Goal: Information Seeking & Learning: Learn about a topic

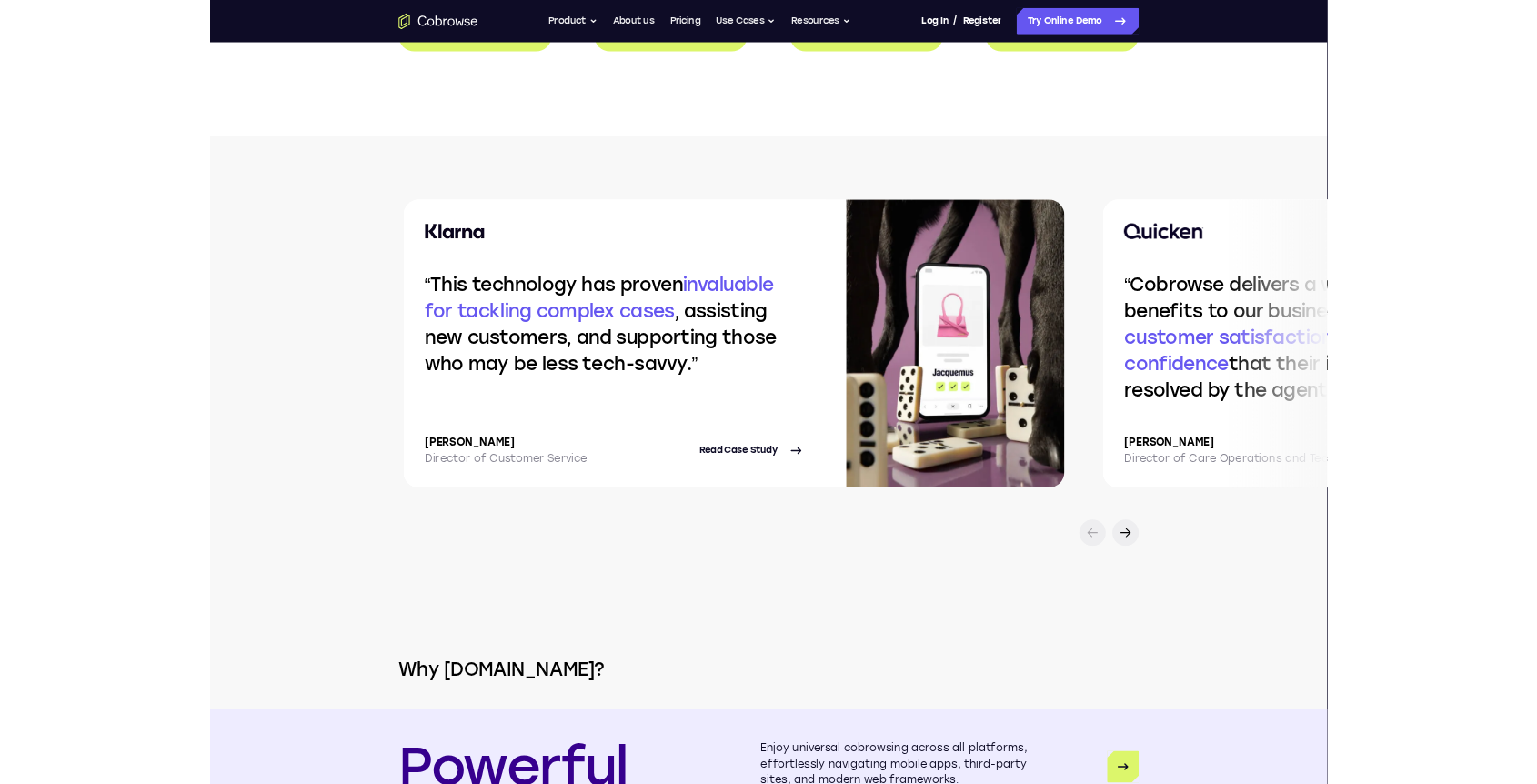
scroll to position [3479, 0]
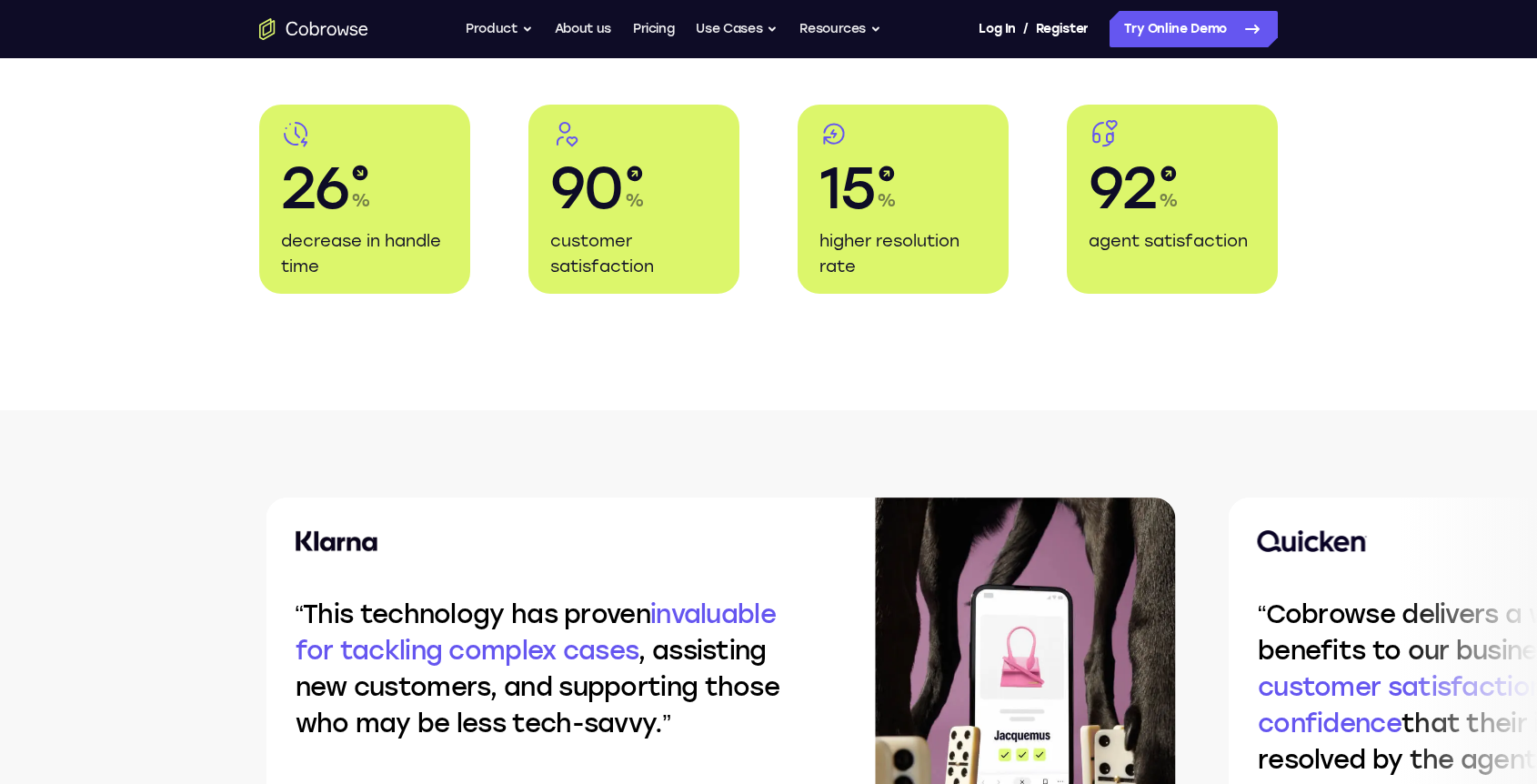
click at [530, 25] on ul "Go back Powerful, Flexible and Trustworthy. Avoid all extra friction for both A…" at bounding box center [673, 29] width 416 height 36
click at [731, 29] on button "Use Cases" at bounding box center [737, 29] width 81 height 36
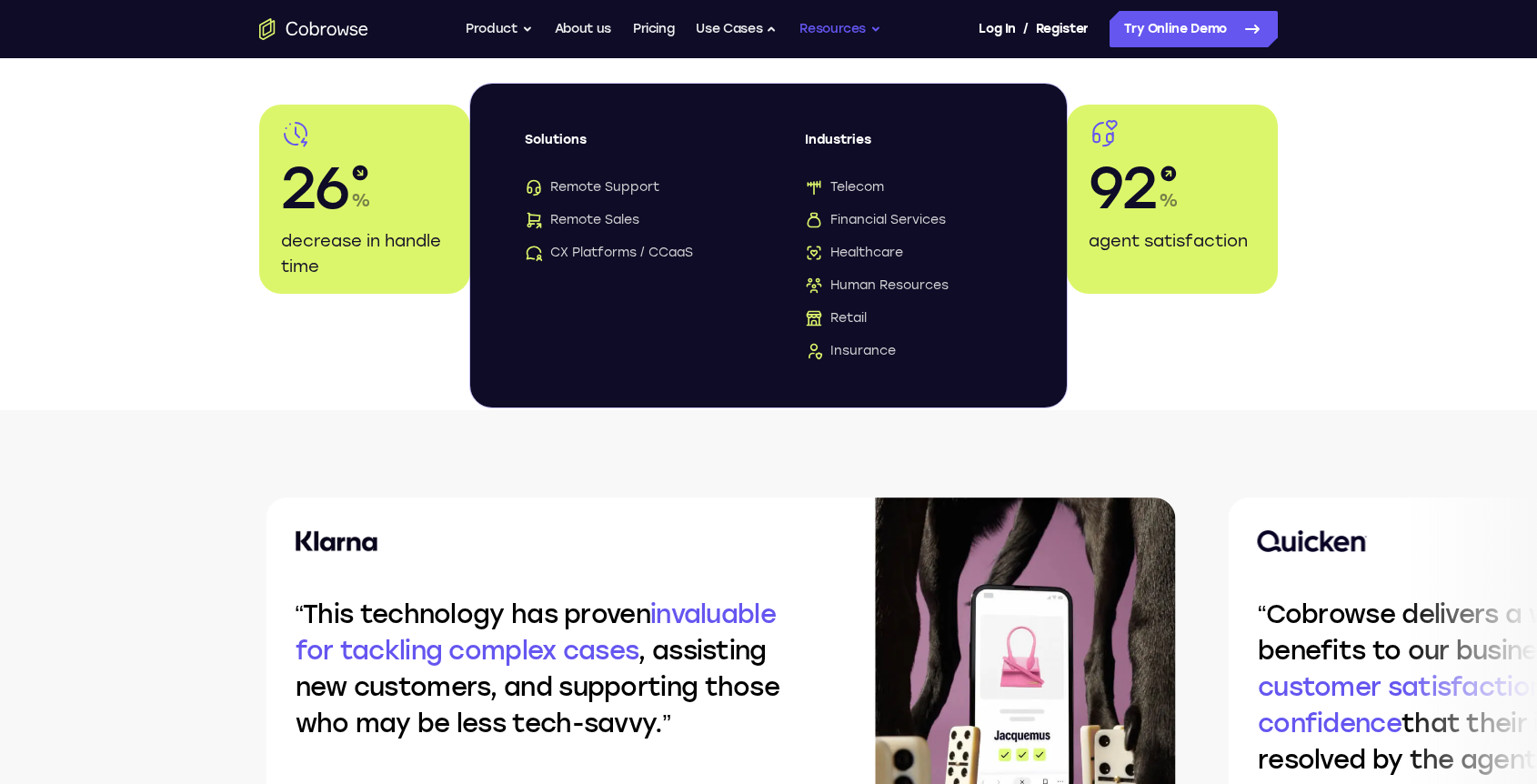
click at [864, 29] on button "Resources" at bounding box center [840, 29] width 81 height 36
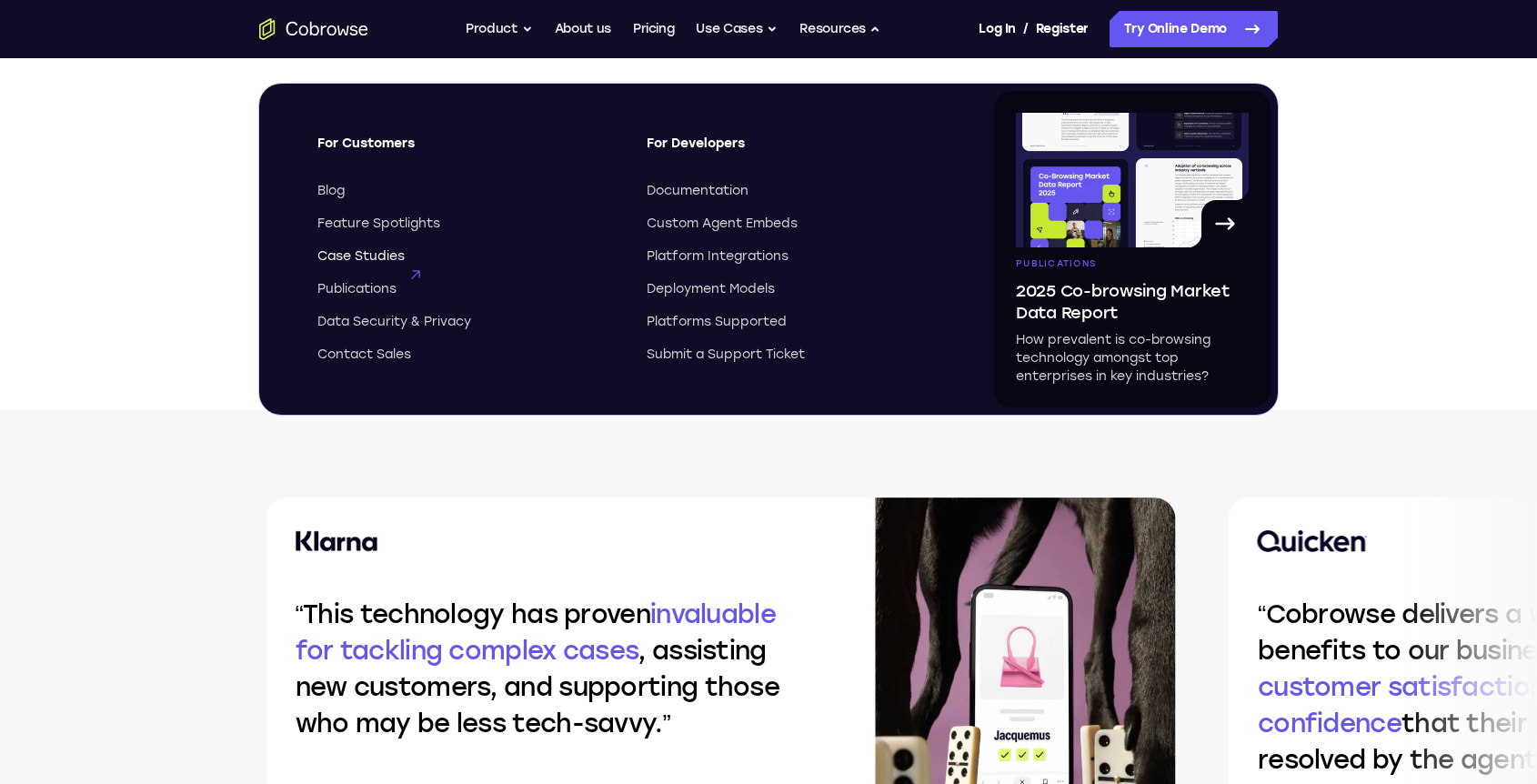
click at [370, 252] on span "Case Studies" at bounding box center [361, 256] width 87 height 18
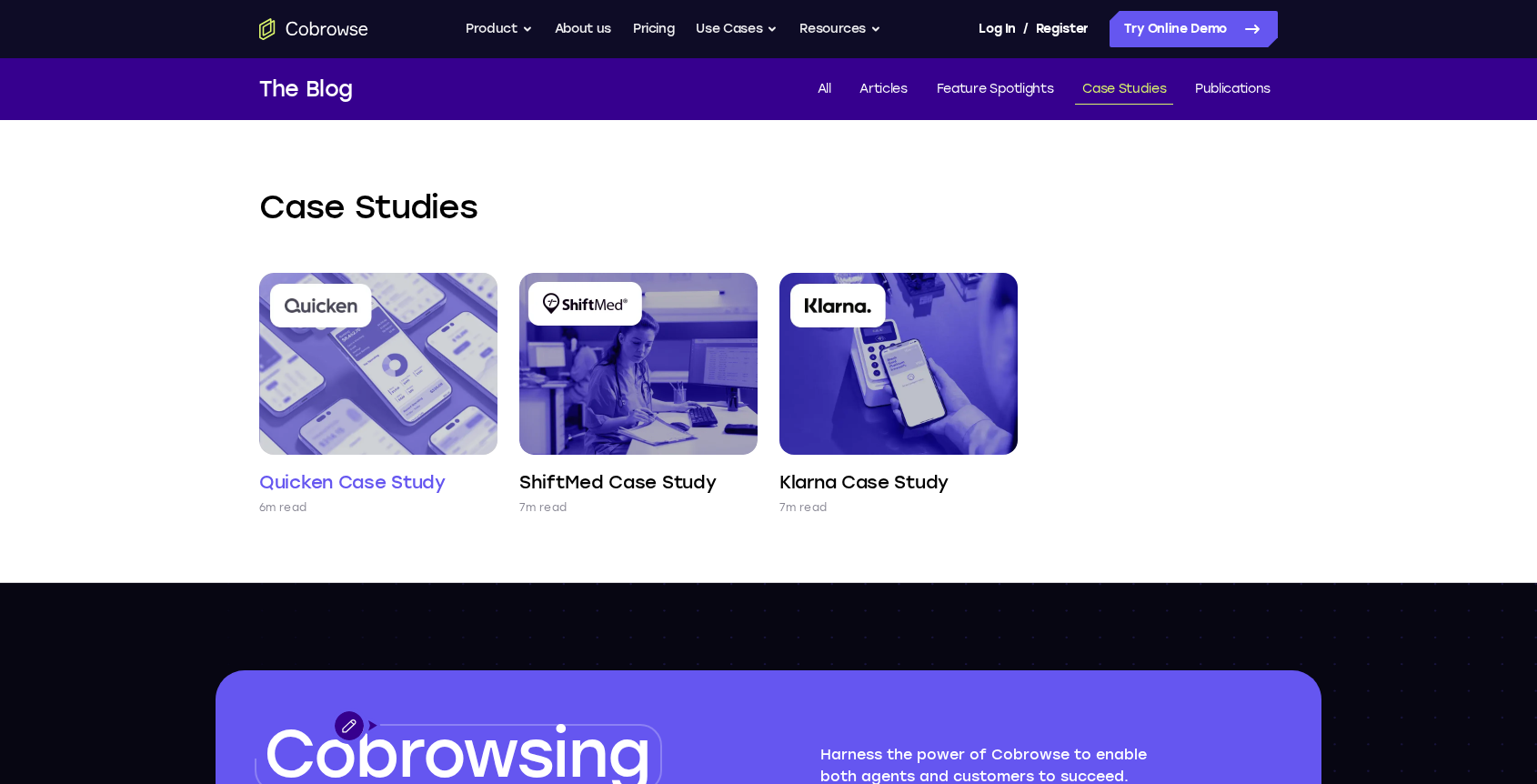
click at [430, 419] on img at bounding box center [379, 364] width 239 height 182
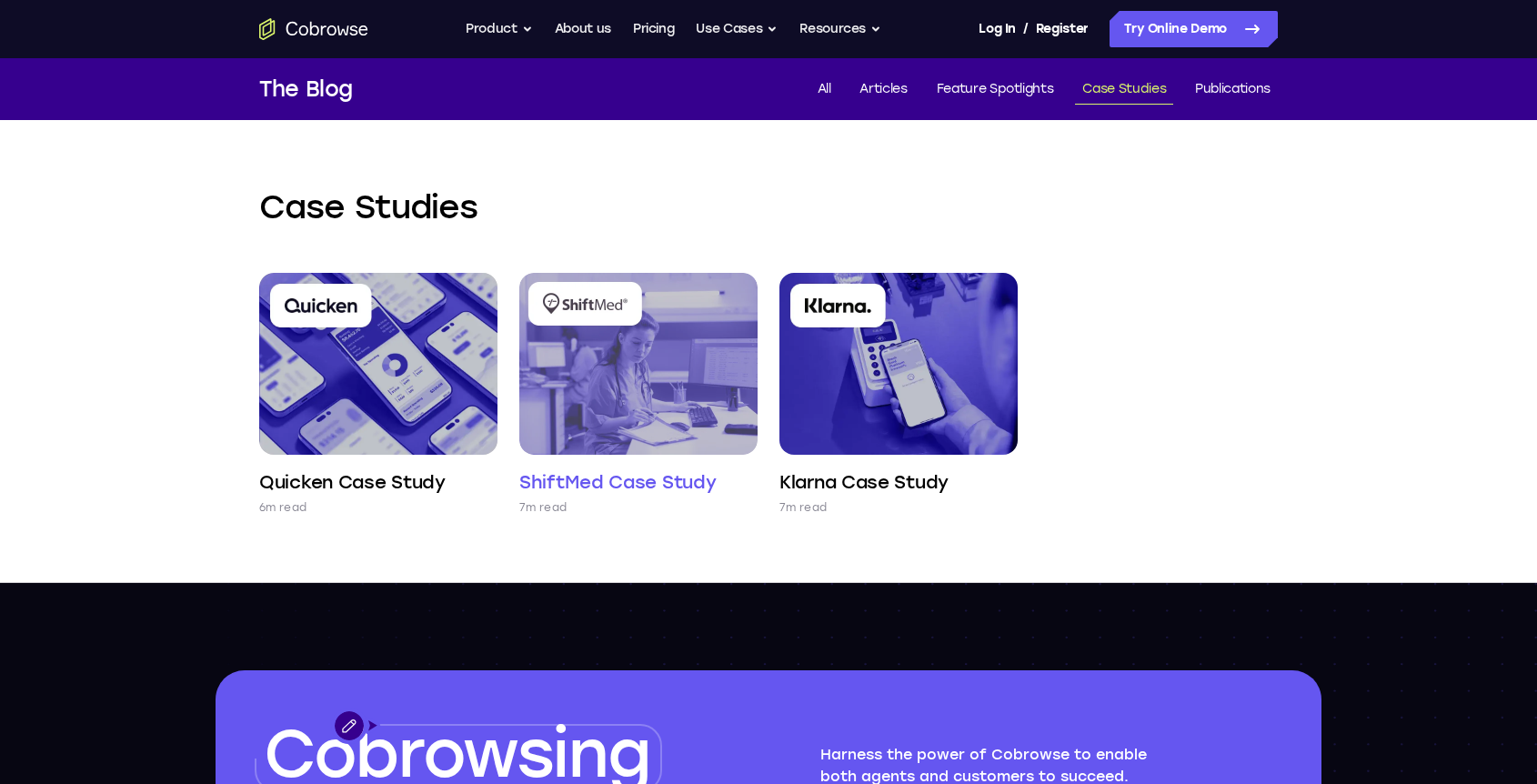
click at [538, 383] on img at bounding box center [638, 364] width 239 height 182
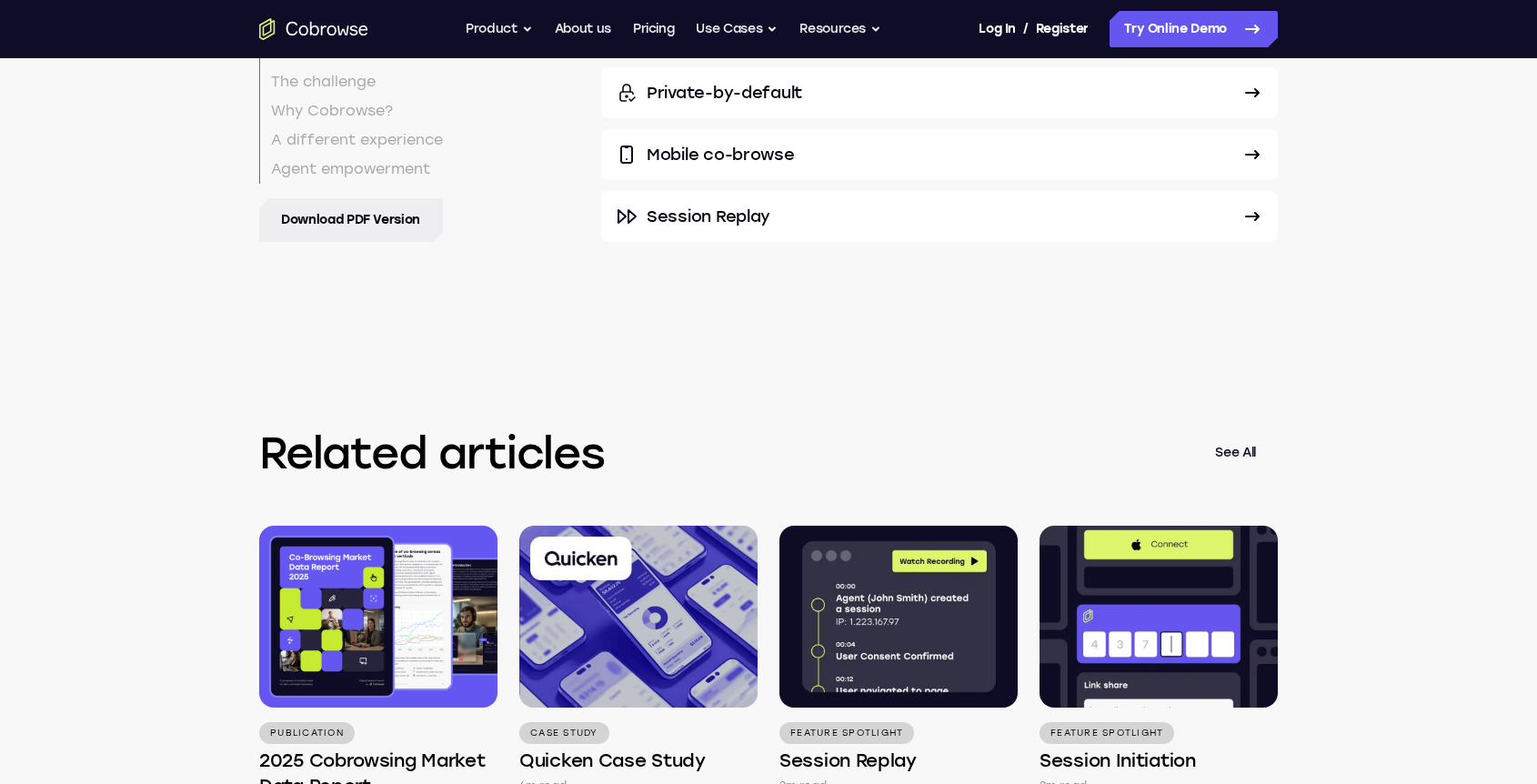
scroll to position [6670, 0]
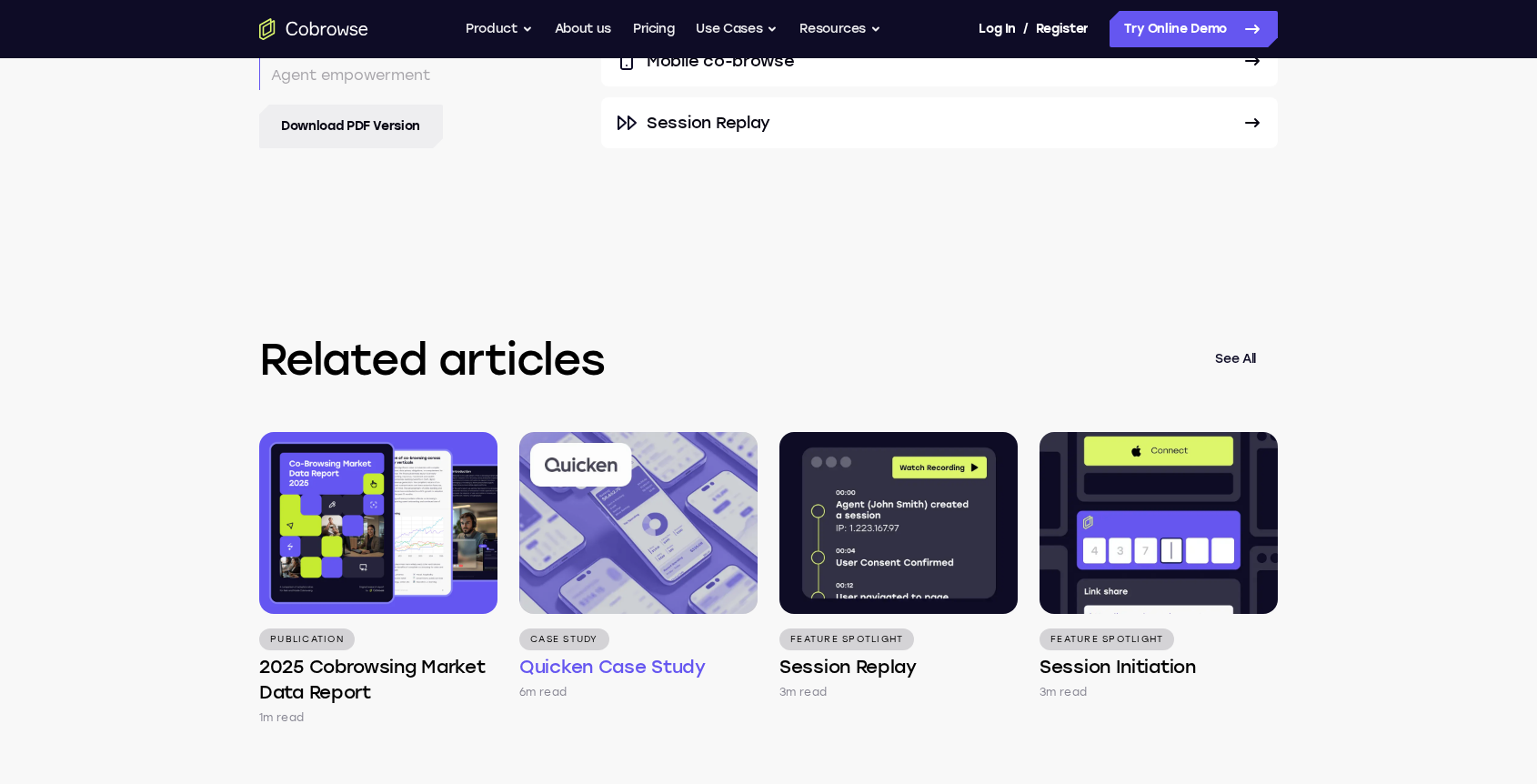
click at [653, 509] on img at bounding box center [638, 523] width 239 height 182
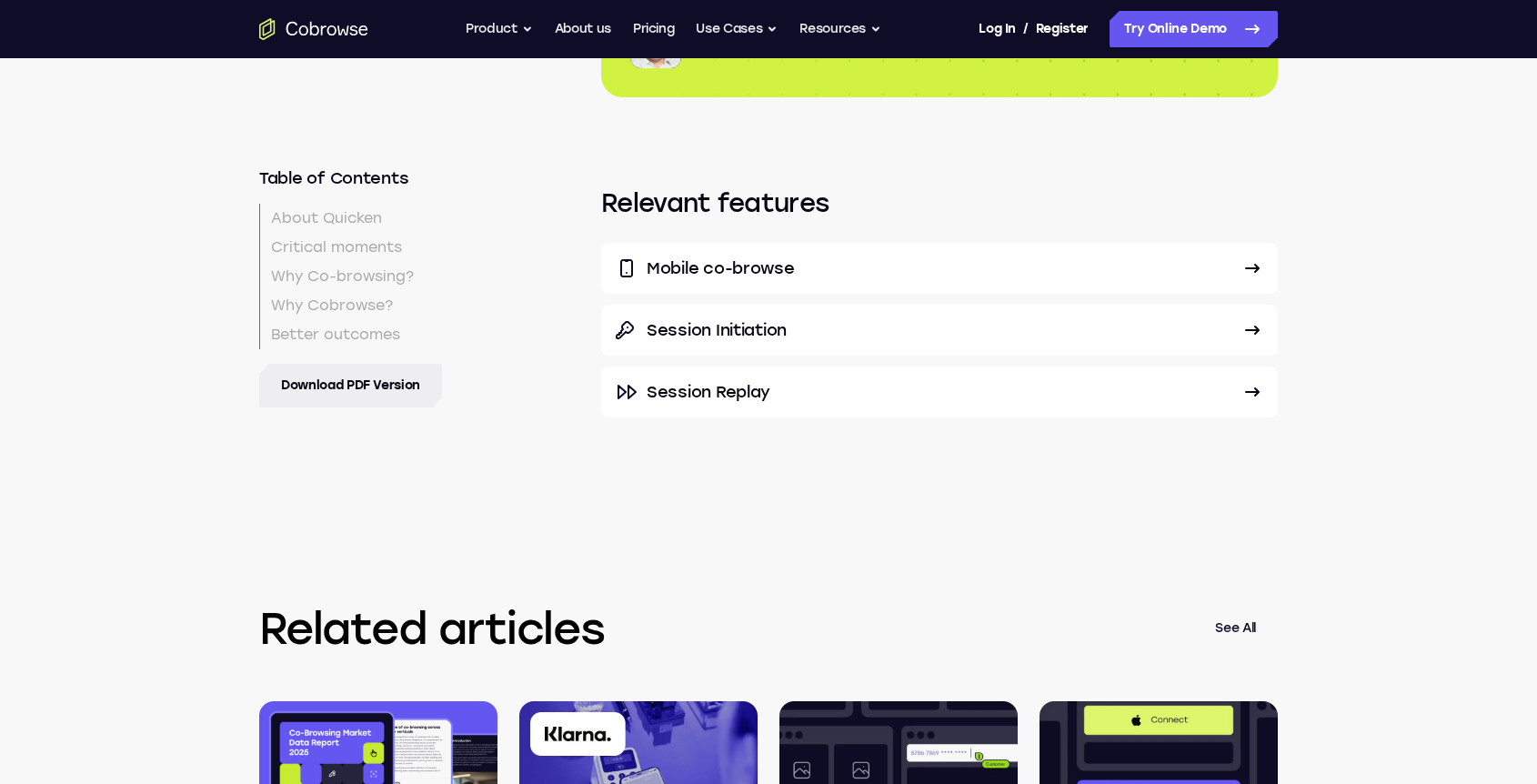
scroll to position [5253, 0]
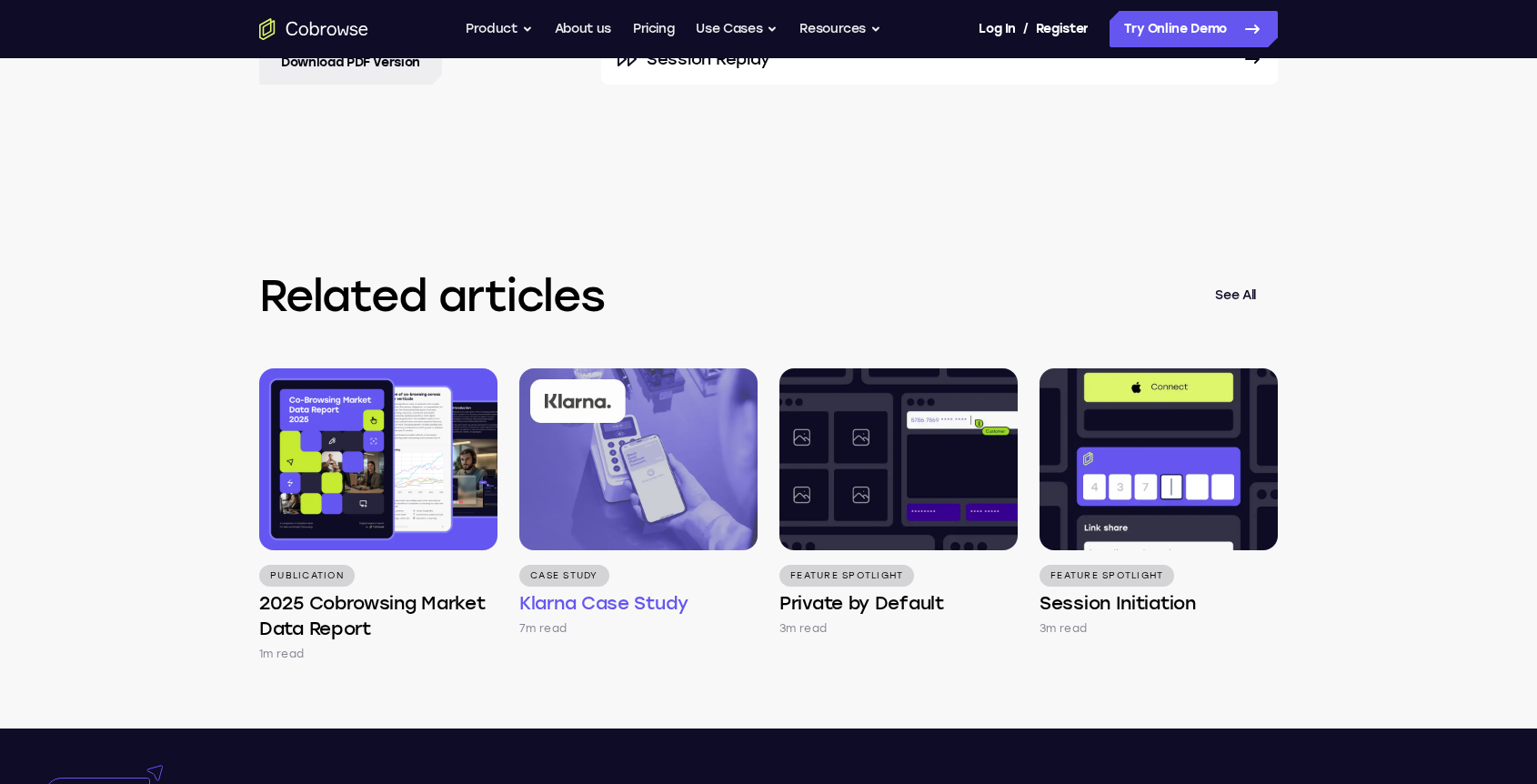
click at [651, 383] on img at bounding box center [638, 459] width 239 height 182
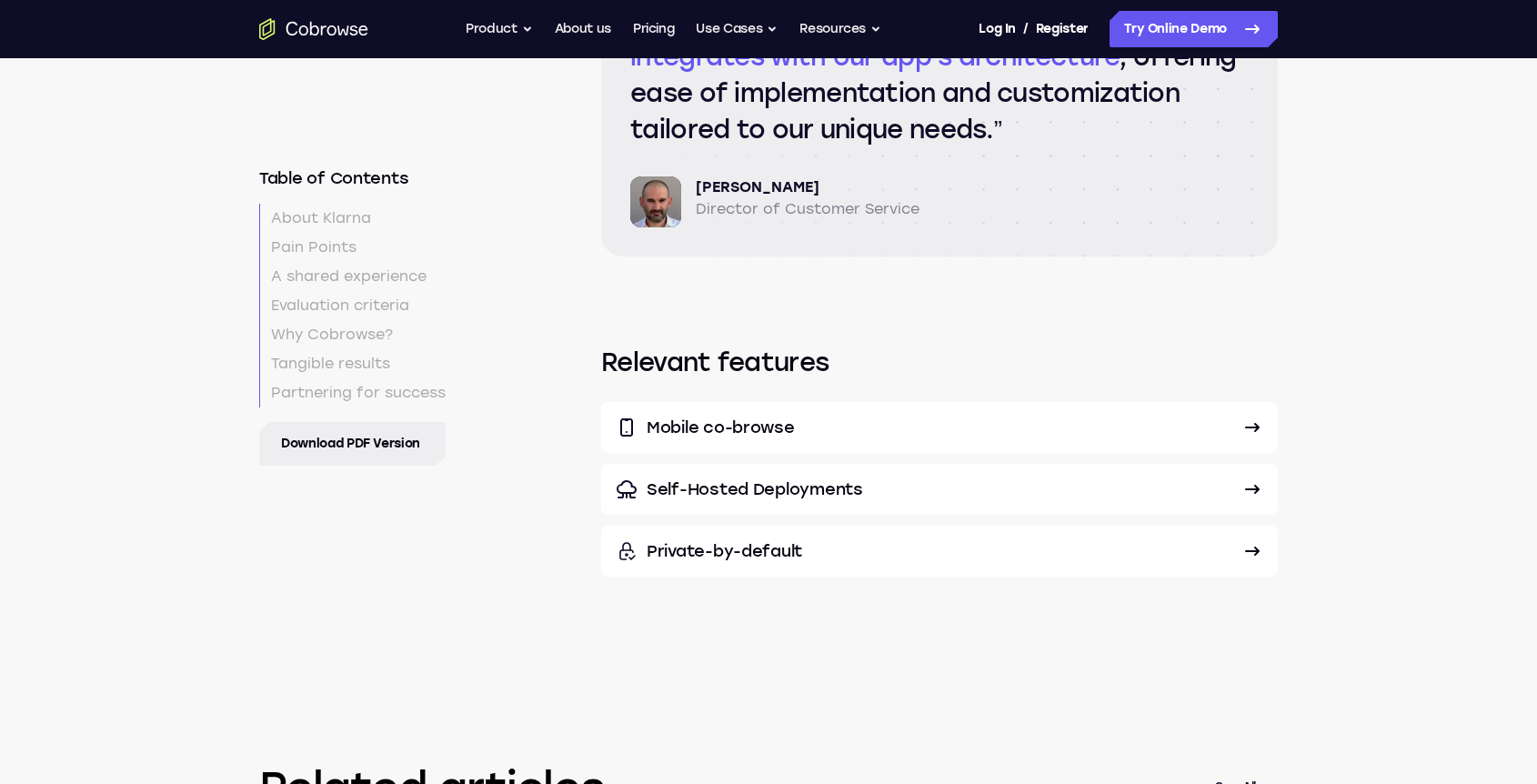
scroll to position [6896, 0]
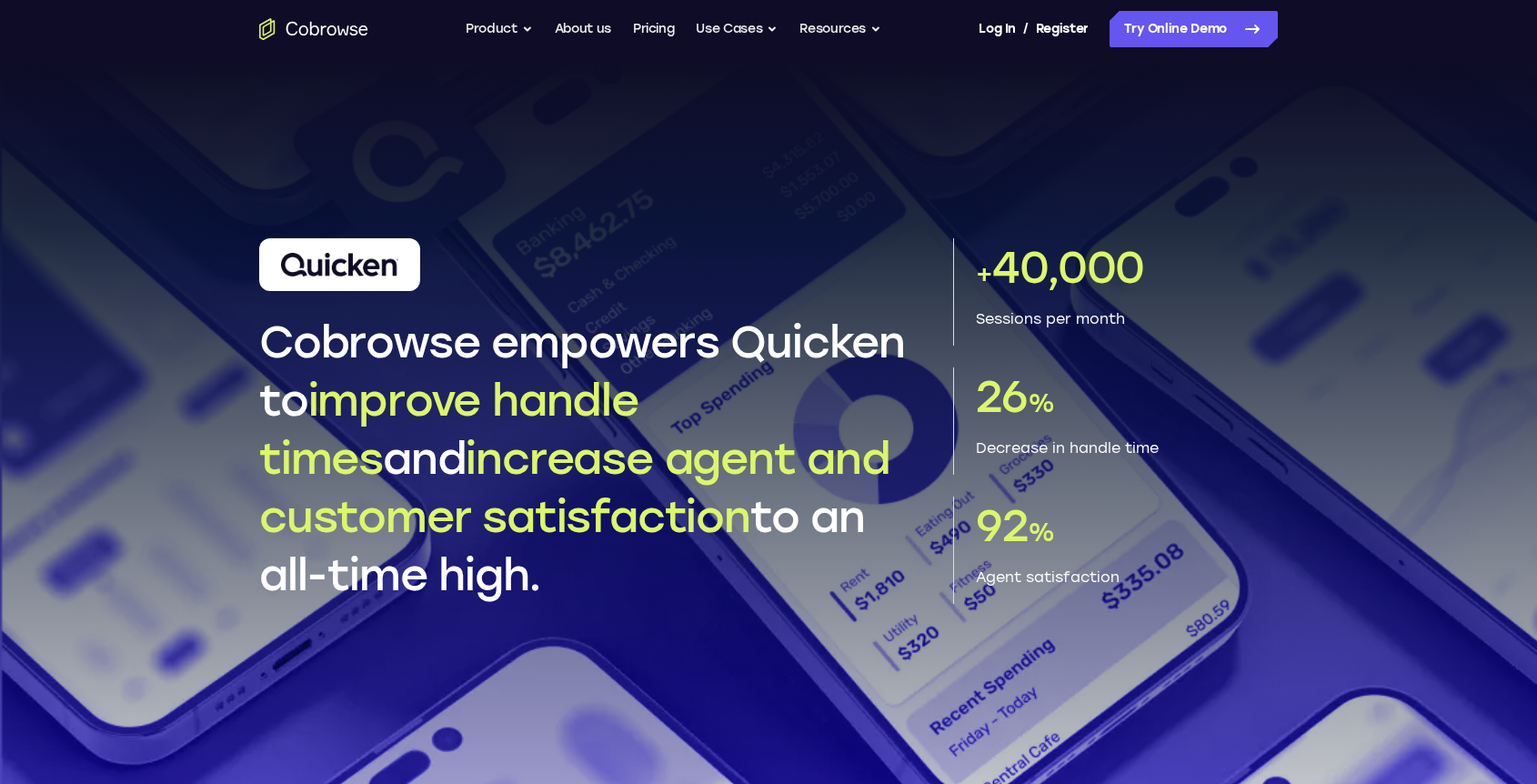
scroll to position [4980, 0]
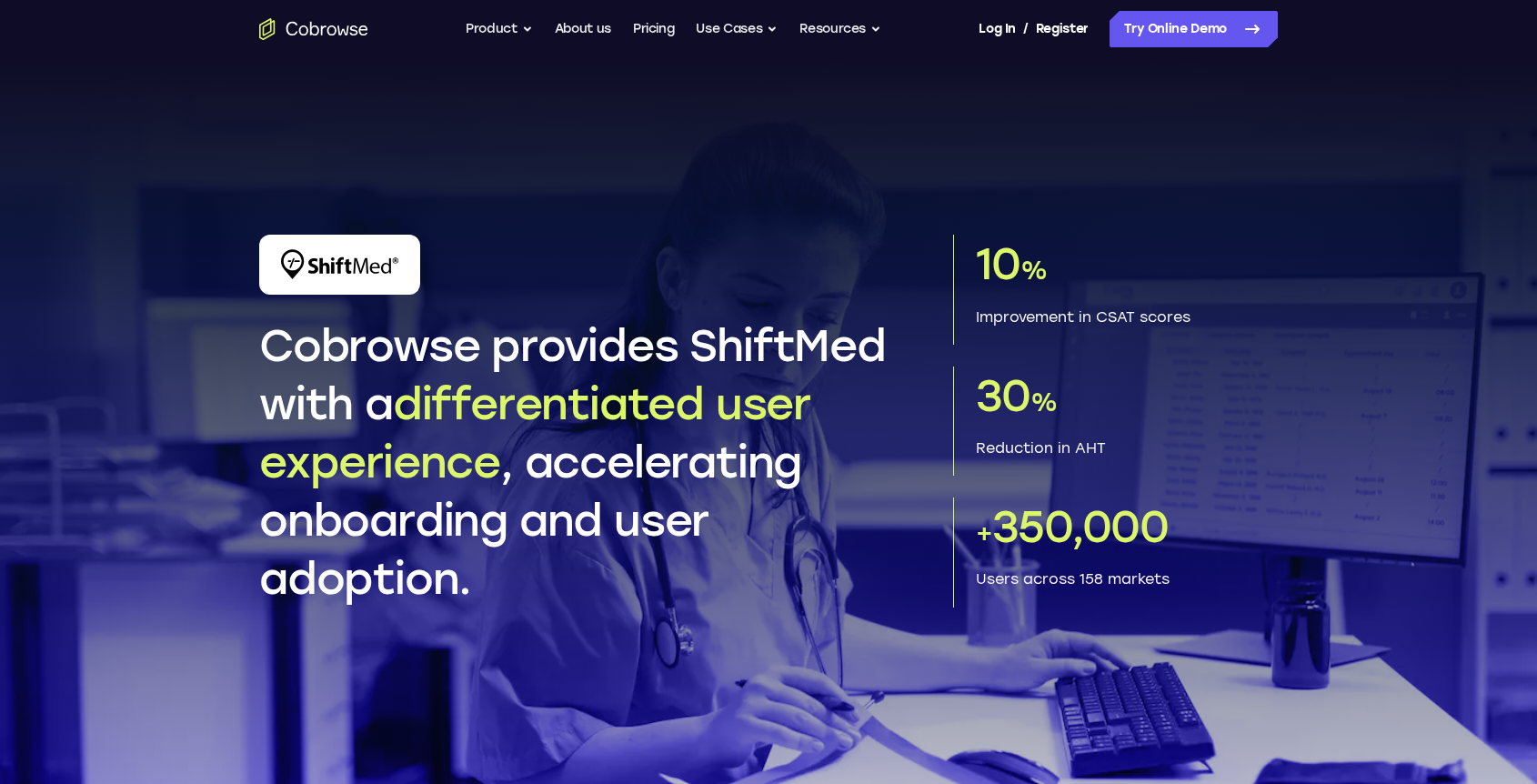
scroll to position [6397, 0]
